Goal: Find specific page/section: Find specific page/section

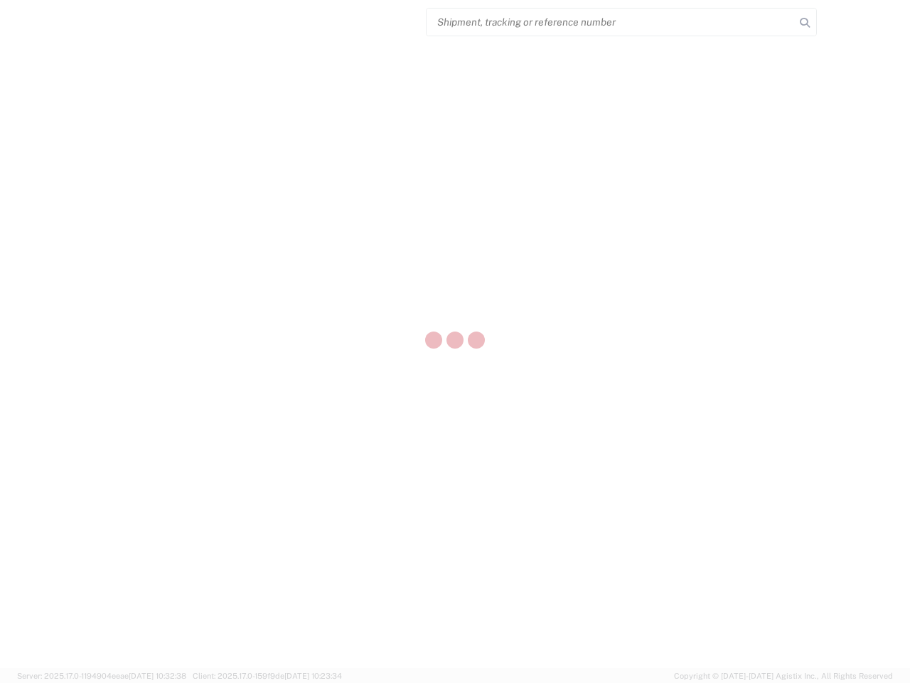
select select "US"
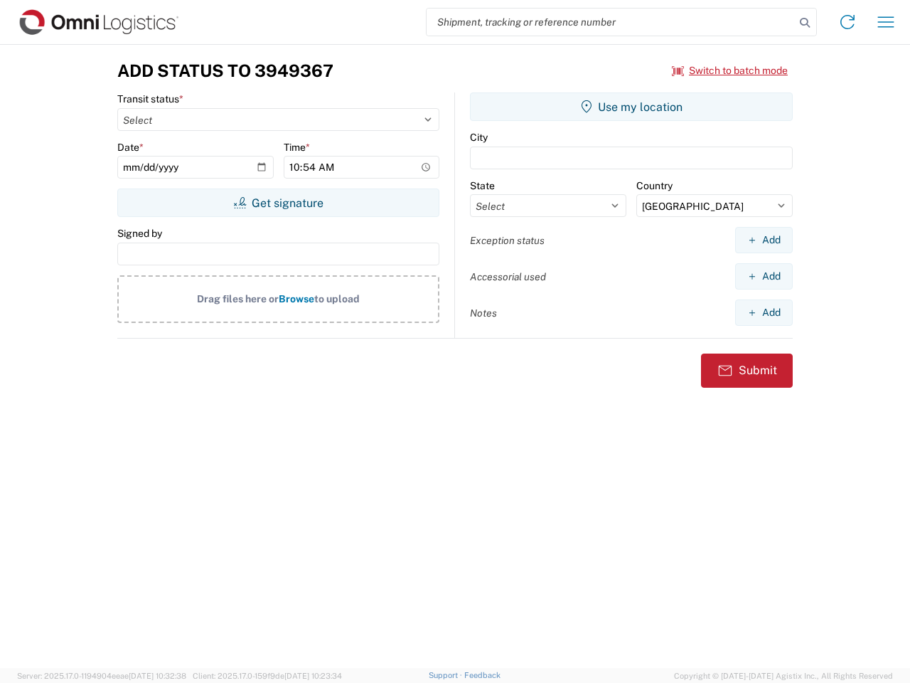
click at [611, 22] on input "search" at bounding box center [611, 22] width 368 height 27
click at [805, 23] on icon at bounding box center [805, 23] width 20 height 20
click at [848, 22] on icon at bounding box center [848, 22] width 23 height 23
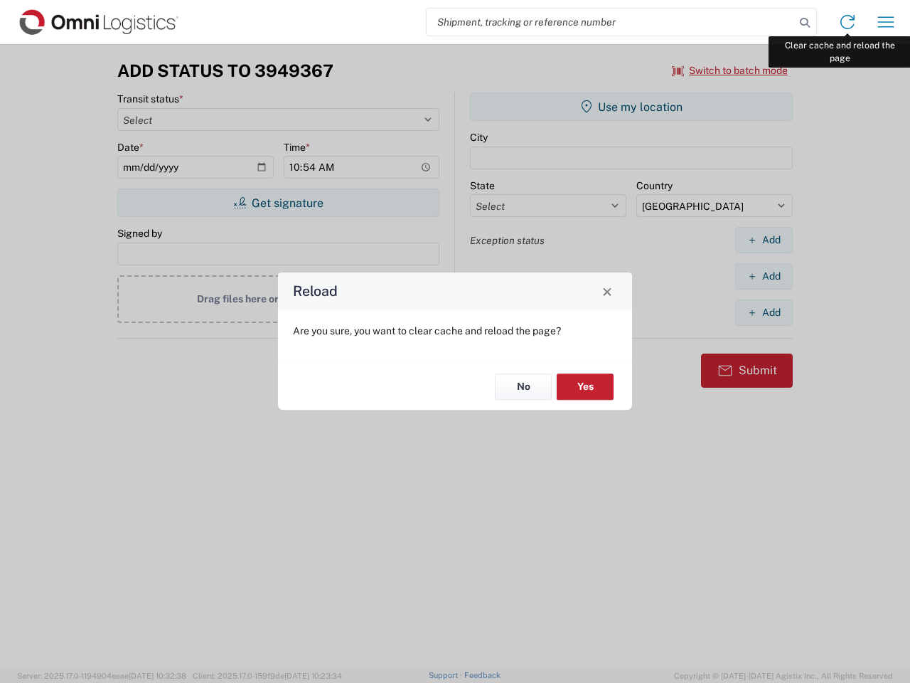
click at [886, 22] on div "Reload Are you sure, you want to clear cache and reload the page? No Yes" at bounding box center [455, 341] width 910 height 683
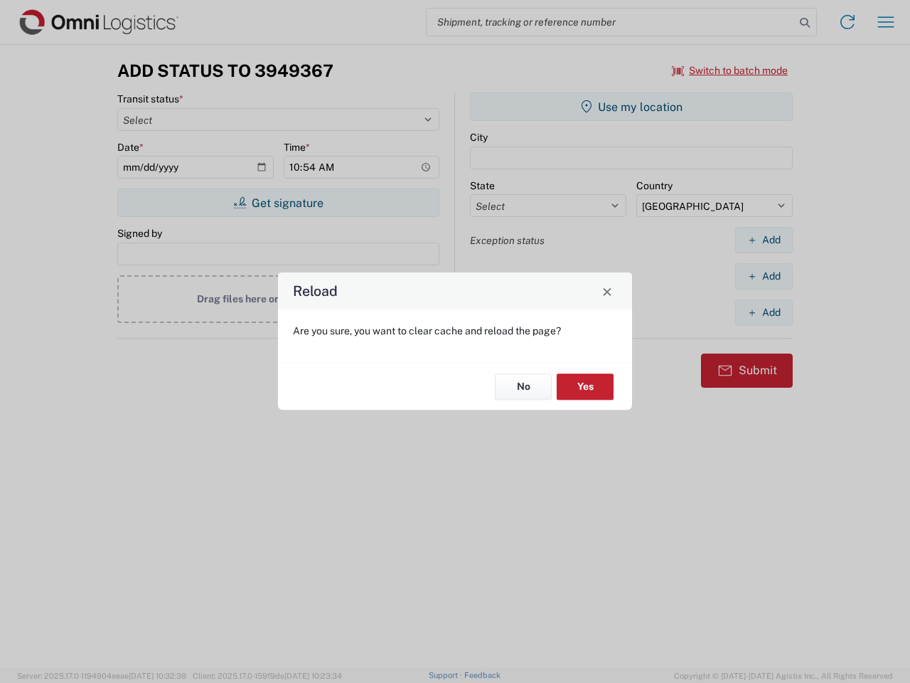
click at [731, 70] on div "Reload Are you sure, you want to clear cache and reload the page? No Yes" at bounding box center [455, 341] width 910 height 683
click at [278, 203] on div "Reload Are you sure, you want to clear cache and reload the page? No Yes" at bounding box center [455, 341] width 910 height 683
click at [632, 107] on div "Reload Are you sure, you want to clear cache and reload the page? No Yes" at bounding box center [455, 341] width 910 height 683
click at [764, 240] on div "Reload Are you sure, you want to clear cache and reload the page? No Yes" at bounding box center [455, 341] width 910 height 683
click at [764, 276] on div "Reload Are you sure, you want to clear cache and reload the page? No Yes" at bounding box center [455, 341] width 910 height 683
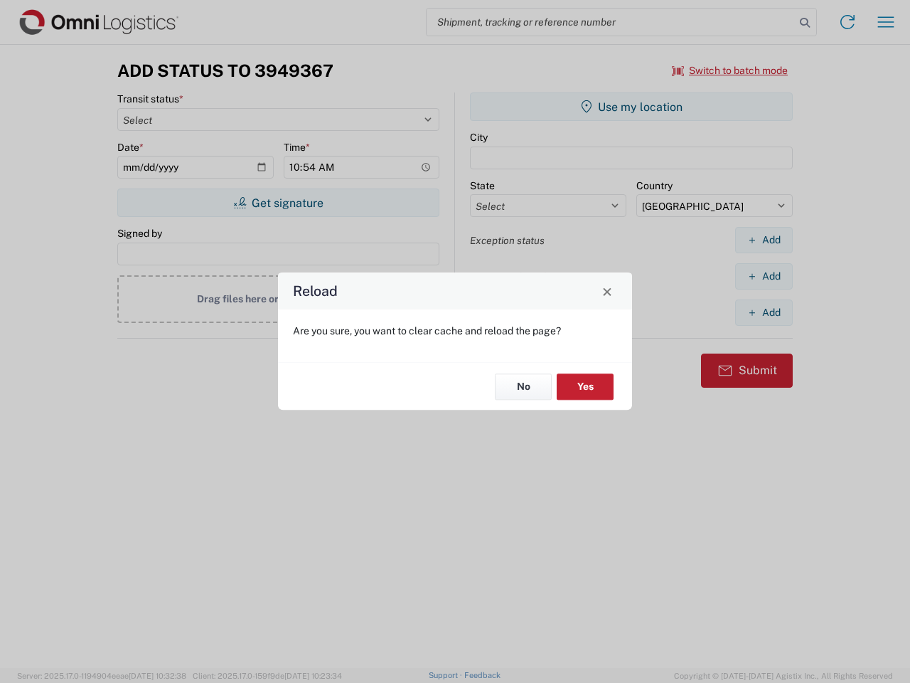
click at [764, 312] on div "Reload Are you sure, you want to clear cache and reload the page? No Yes" at bounding box center [455, 341] width 910 height 683
